Goal: Communication & Community: Answer question/provide support

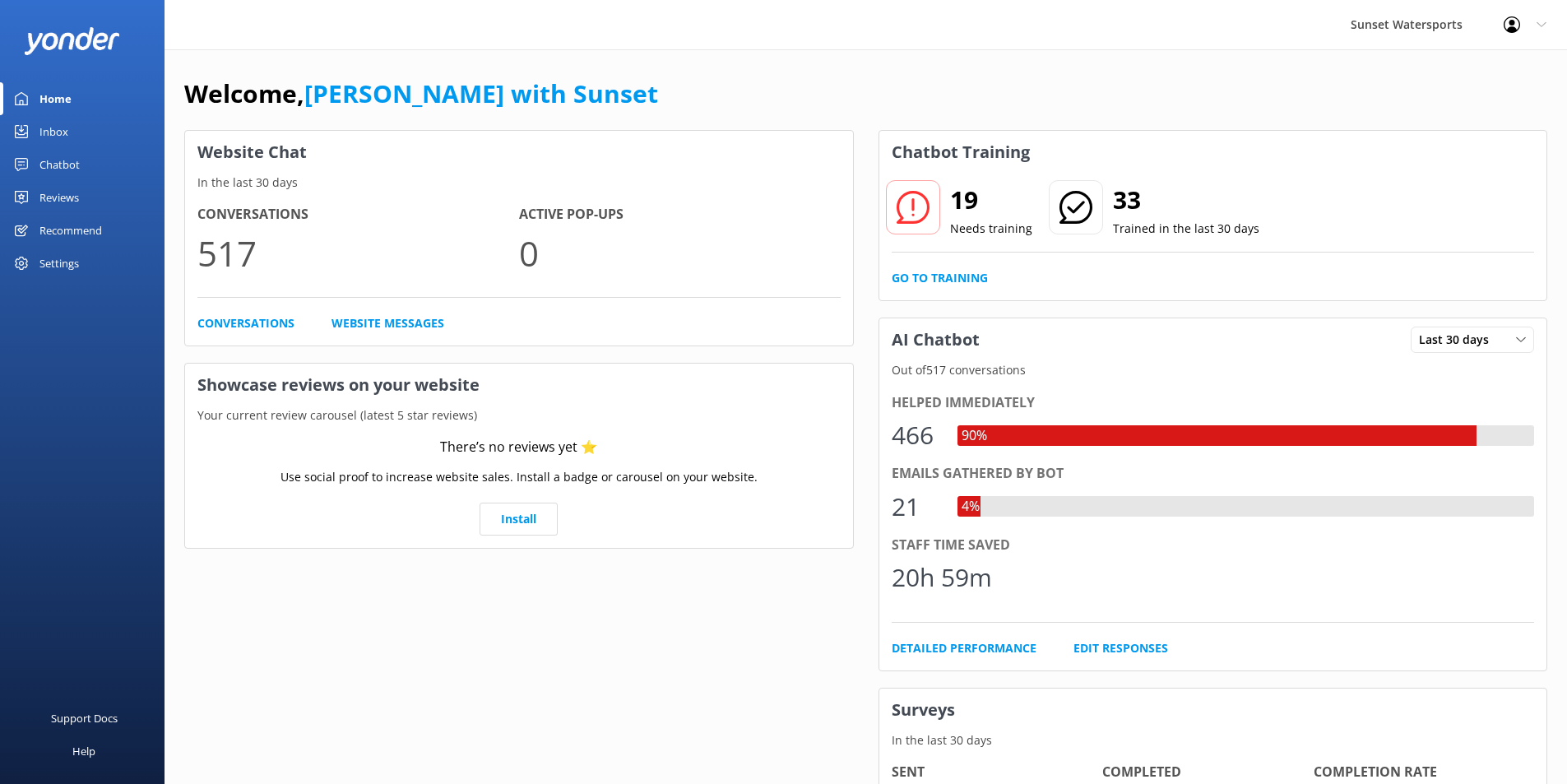
click at [63, 127] on div "Inbox" at bounding box center [54, 132] width 29 height 33
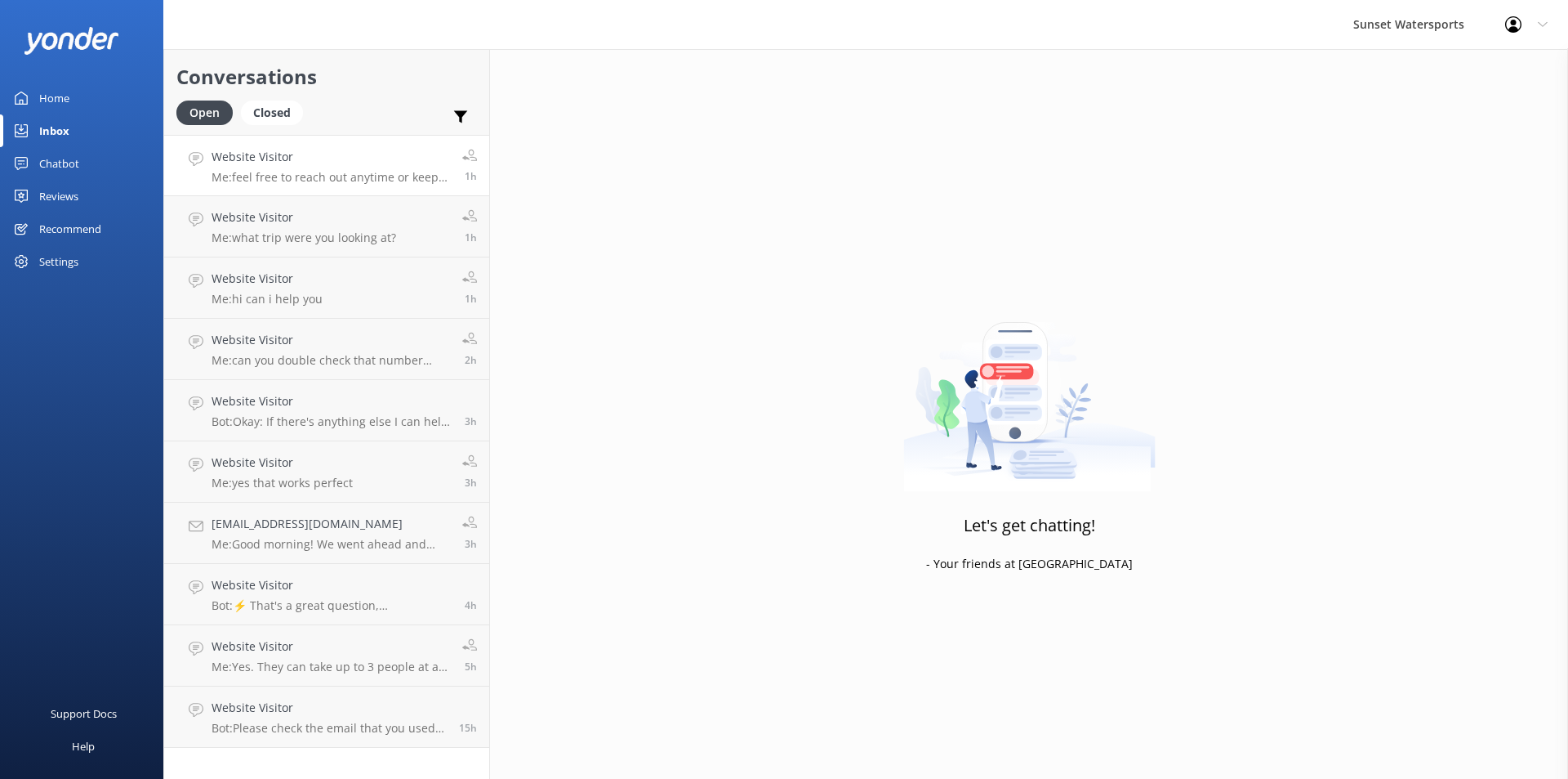
click at [369, 178] on p "Me: feel free to reach out anytime or keep that link regards congrats again" at bounding box center [330, 177] width 238 height 14
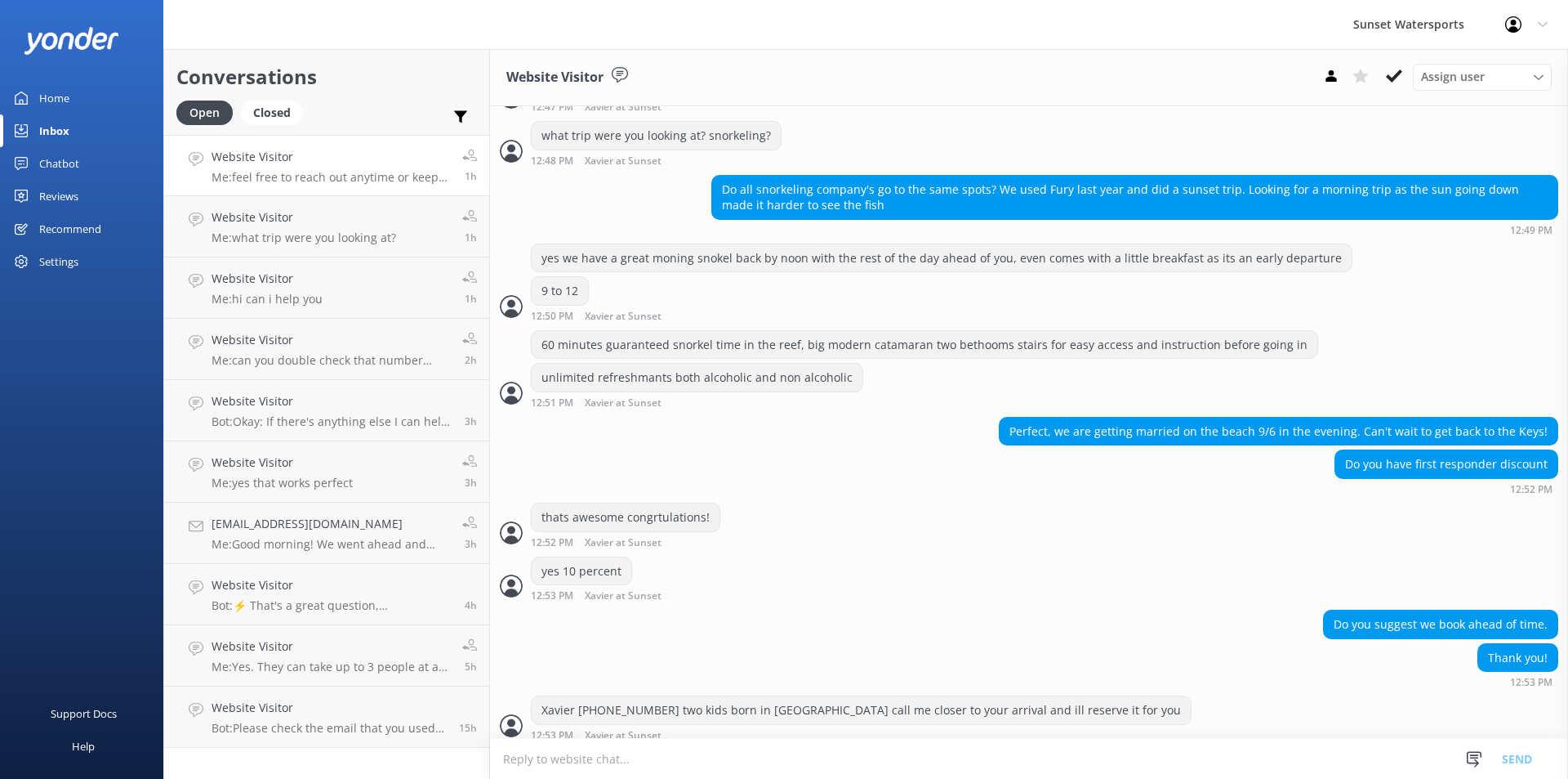
scroll to position [631, 0]
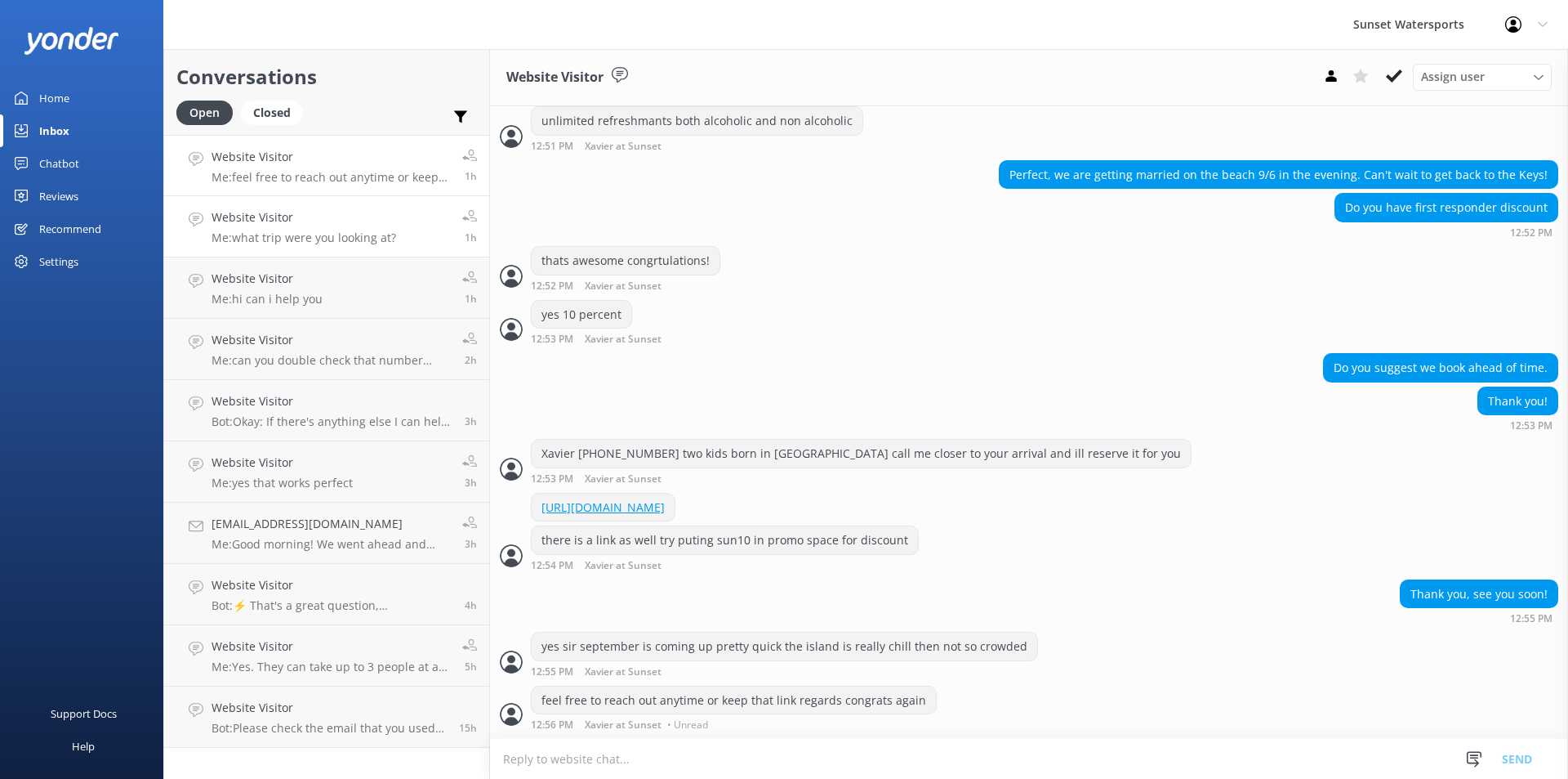
click at [341, 218] on h4 "Website Visitor" at bounding box center [303, 218] width 184 height 18
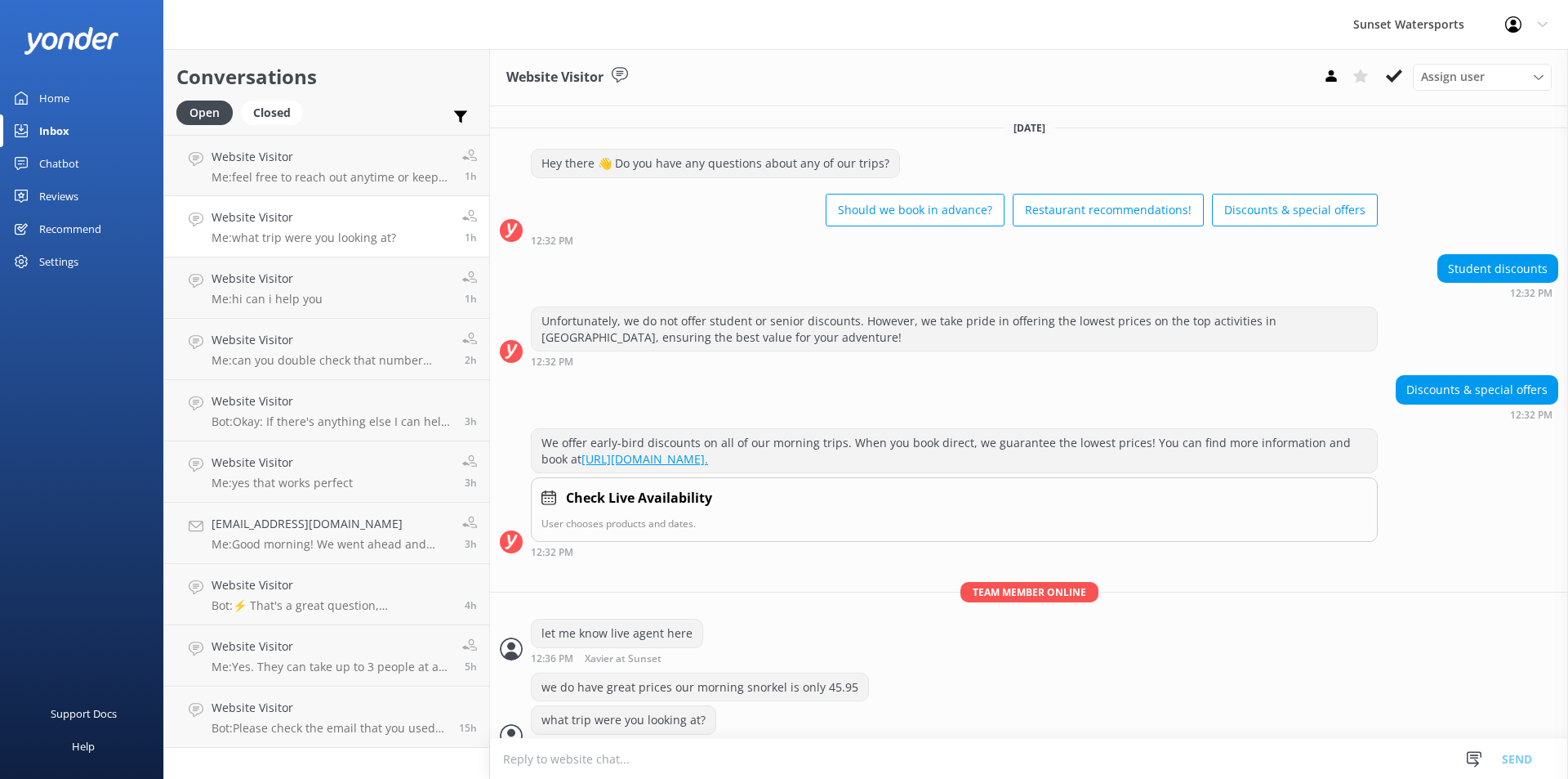
scroll to position [21, 0]
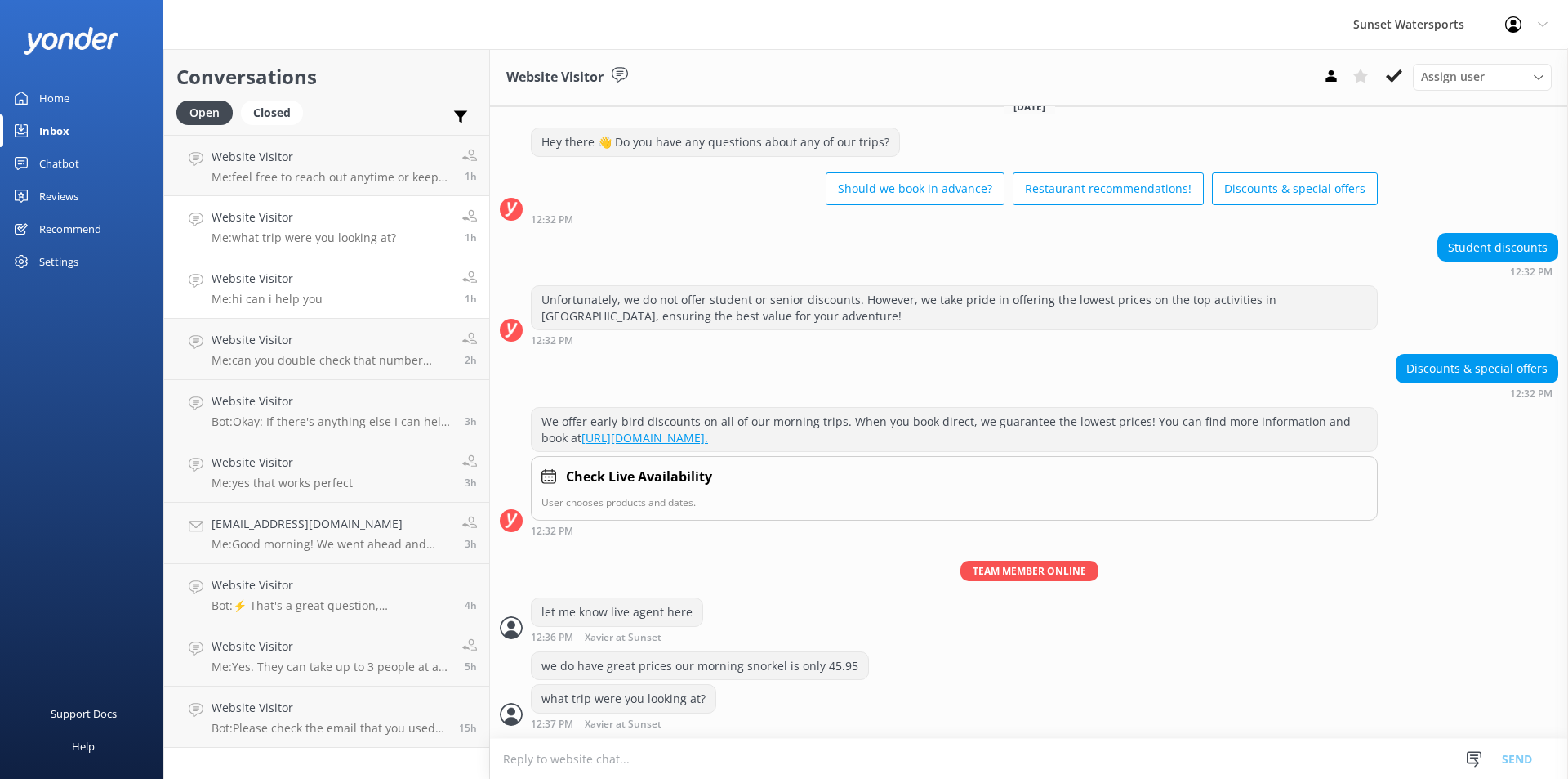
click at [369, 282] on link "Website Visitor Me: hi can i help you 1h" at bounding box center [326, 287] width 325 height 61
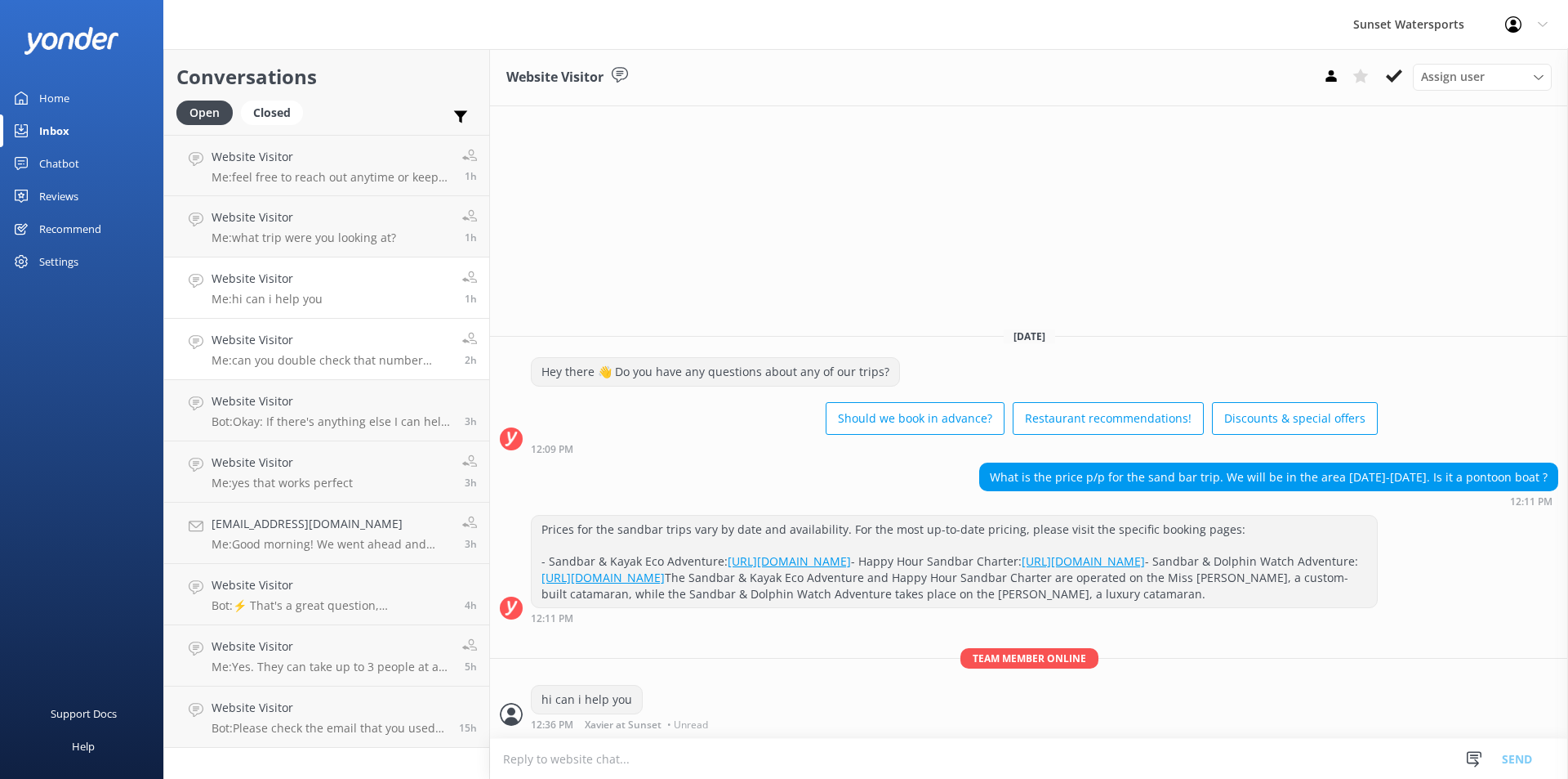
click at [343, 332] on h4 "Website Visitor" at bounding box center [330, 340] width 238 height 18
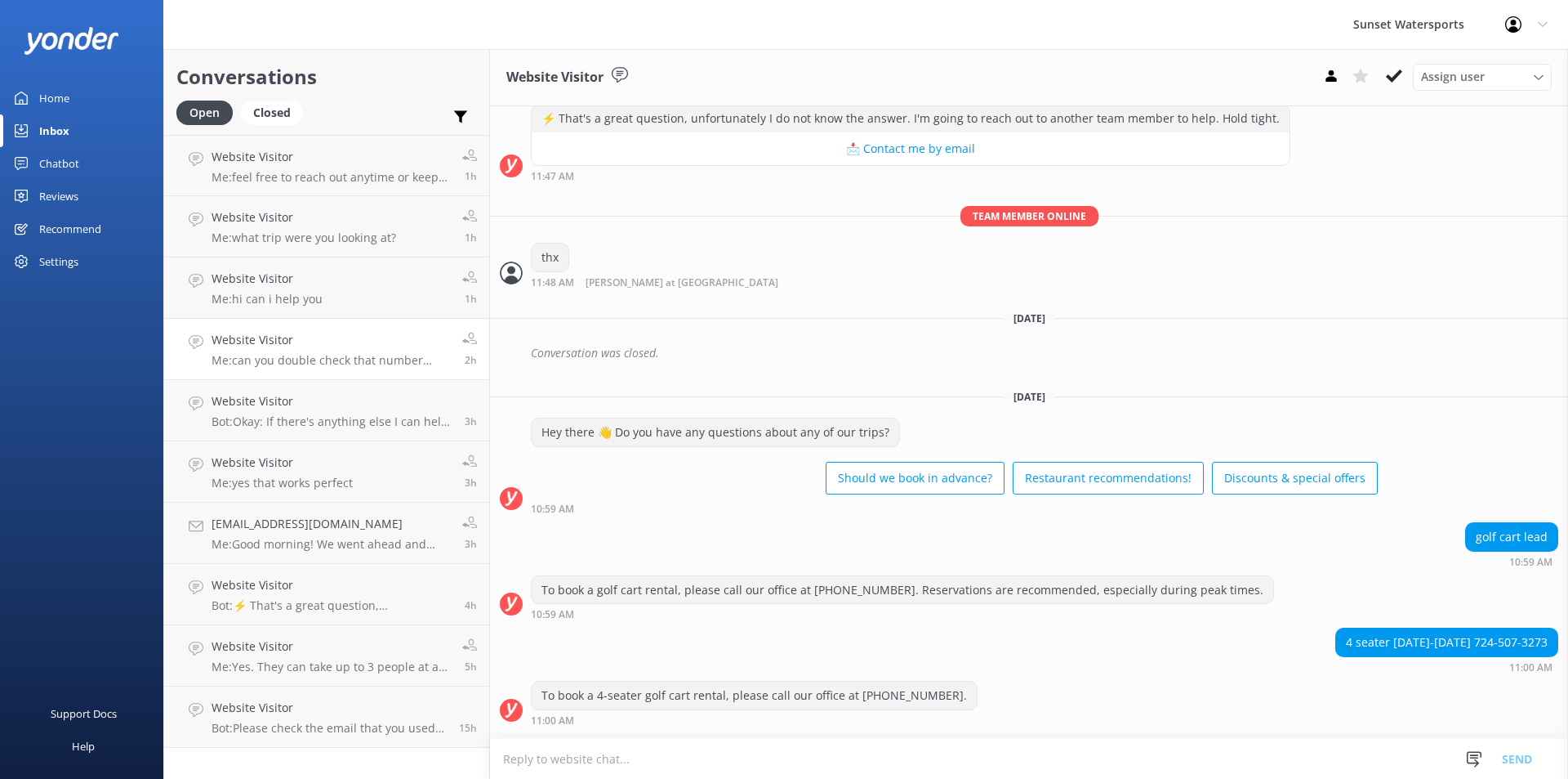
scroll to position [6165, 0]
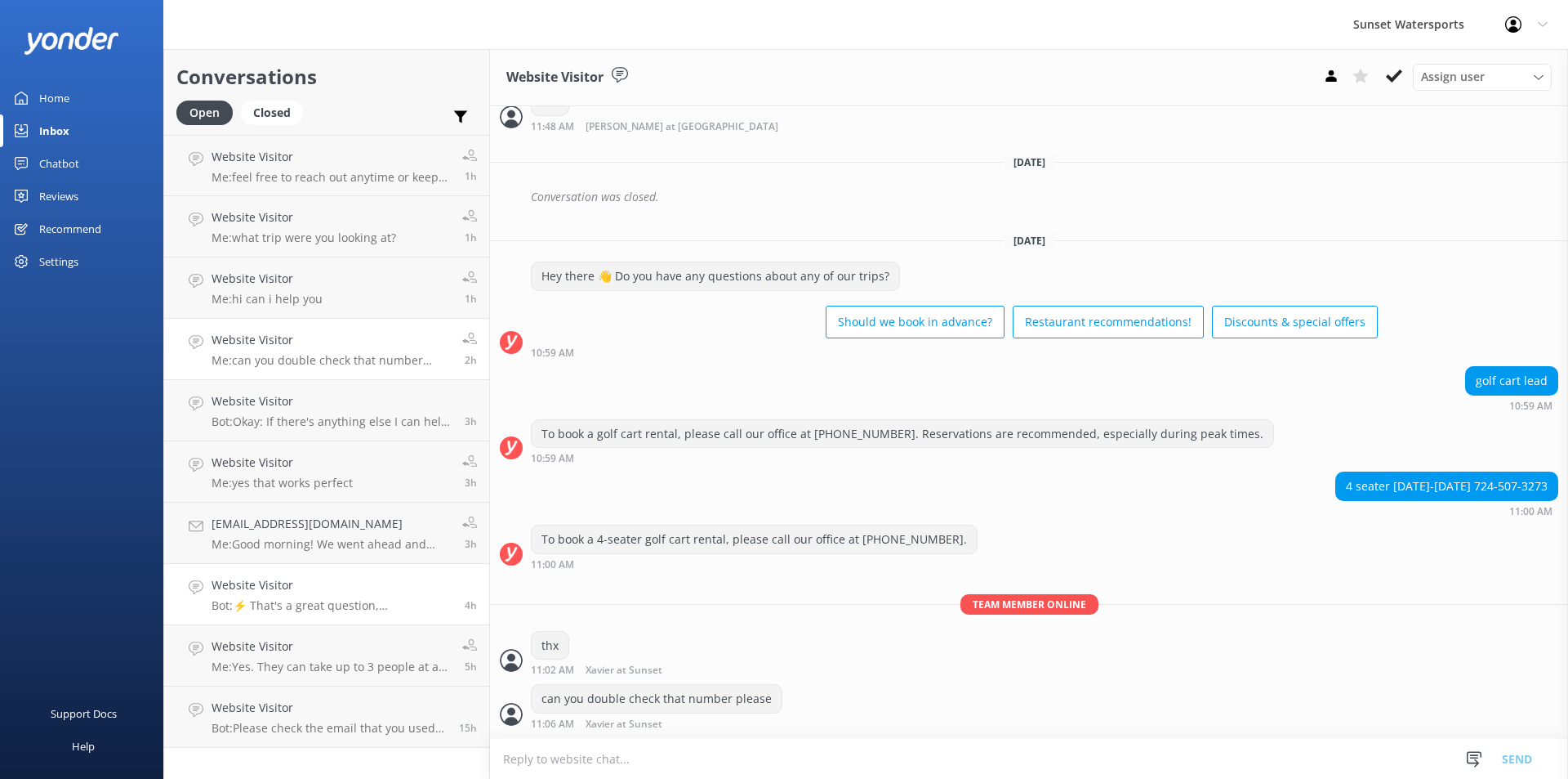
click at [337, 607] on p "Bot: ⚡ That's a great question, unfortunately I do not know the answer. I'm goi…" at bounding box center [331, 605] width 241 height 14
